Goal: Transaction & Acquisition: Purchase product/service

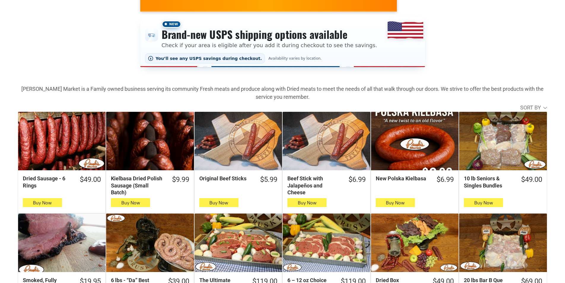
scroll to position [89, 0]
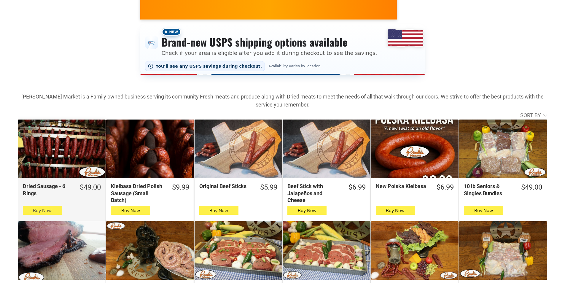
click at [60, 213] on button "Buy Now" at bounding box center [42, 210] width 39 height 9
click at [51, 209] on span "Buy Now" at bounding box center [42, 210] width 19 height 6
click at [55, 209] on button "Buy Now" at bounding box center [42, 210] width 39 height 9
